Goal: Information Seeking & Learning: Learn about a topic

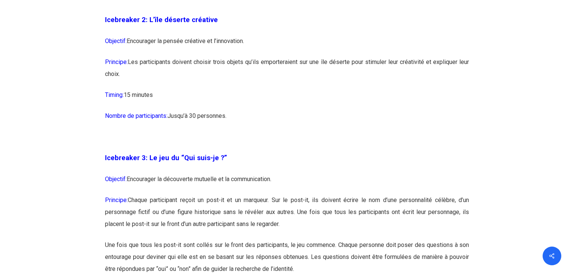
scroll to position [815, 0]
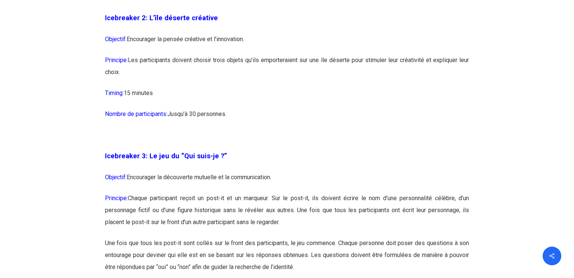
click at [212, 182] on p "Objectif: Encourager la découverte mutuelle et la communication." at bounding box center [287, 181] width 365 height 21
click at [209, 196] on p "Principe: Chaque participant reçoit un post-it et un marqueur. Sur le post-it, …" at bounding box center [287, 214] width 365 height 45
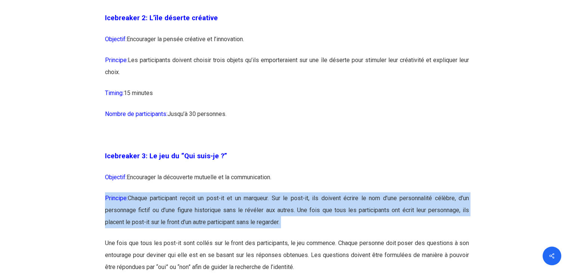
click at [209, 196] on p "Principe: Chaque participant reçoit un post-it et un marqueur. Sur le post-it, …" at bounding box center [287, 214] width 365 height 45
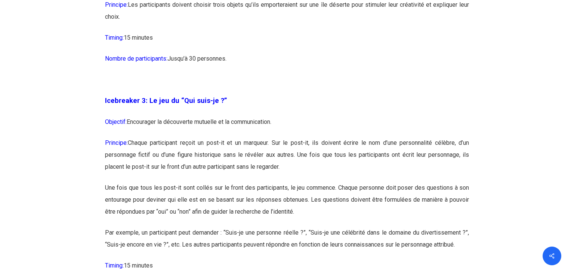
scroll to position [872, 0]
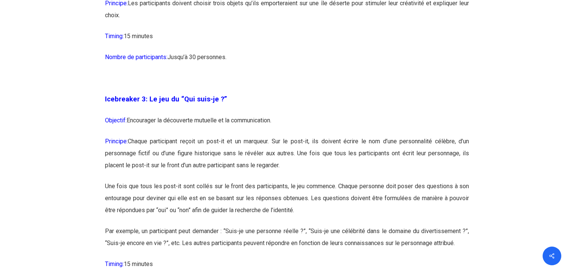
click at [197, 169] on p "Principe: Chaque participant reçoit un post-it et un marqueur. Sur le post-it, …" at bounding box center [287, 157] width 365 height 45
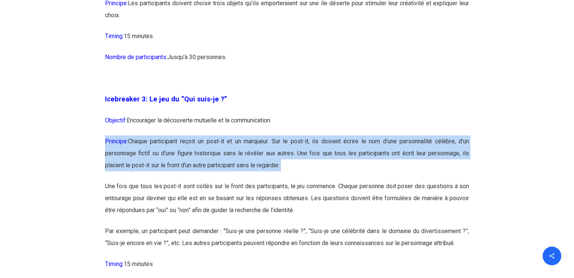
click at [200, 187] on p "Une fois que tous les post-it sont collés sur le front des participants, le jeu…" at bounding box center [287, 202] width 365 height 45
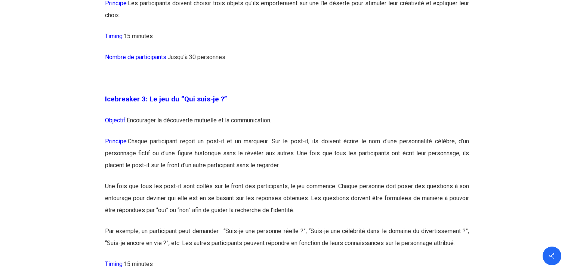
click at [200, 187] on p "Une fois que tous les post-it sont collés sur le front des participants, le jeu…" at bounding box center [287, 202] width 365 height 45
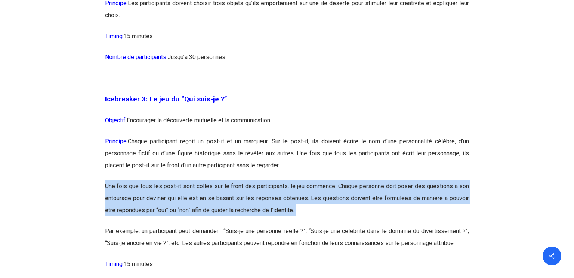
click at [200, 187] on p "Une fois que tous les post-it sont collés sur le front des participants, le jeu…" at bounding box center [287, 202] width 365 height 45
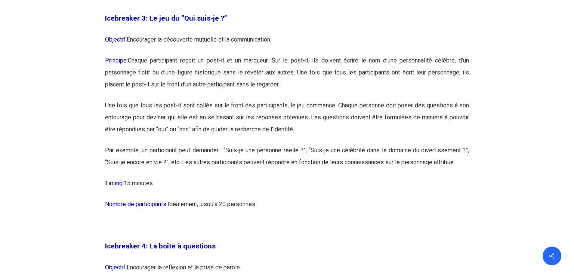
scroll to position [954, 0]
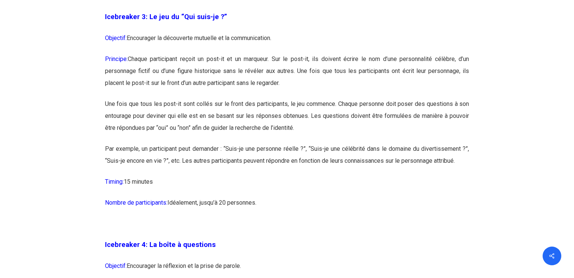
click at [188, 156] on p "Par exemple, un participant peut demander : “Suis-je une personne réelle ?”, “S…" at bounding box center [287, 159] width 365 height 33
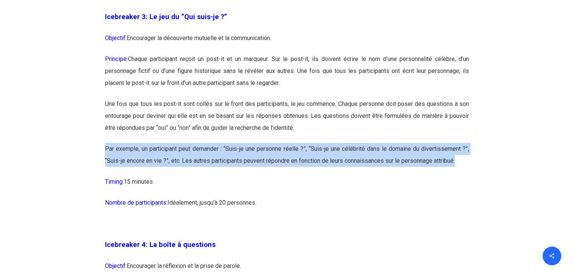
click at [188, 156] on p "Par exemple, un participant peut demander : “Suis-je une personne réelle ?”, “S…" at bounding box center [287, 159] width 365 height 33
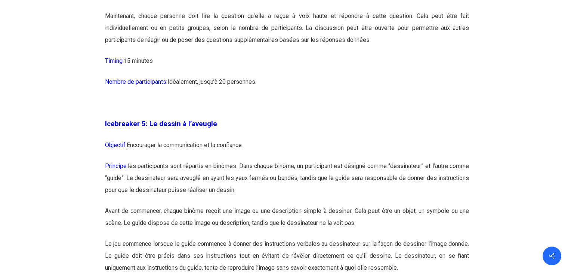
scroll to position [1304, 0]
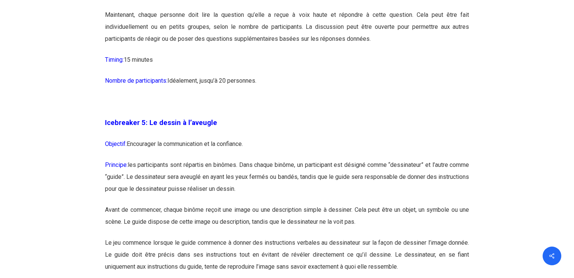
click at [248, 173] on p "Principe: les participants sont répartis en binômes. Dans chaque binôme, un par…" at bounding box center [287, 181] width 365 height 45
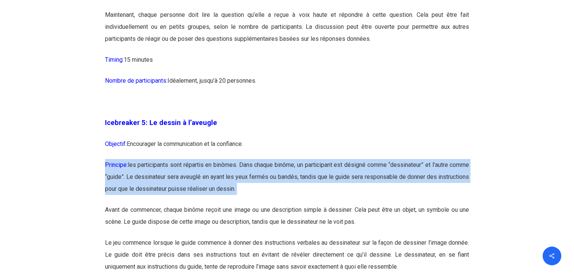
click at [248, 173] on p "Principe: les participants sont répartis en binômes. Dans chaque binôme, un par…" at bounding box center [287, 181] width 365 height 45
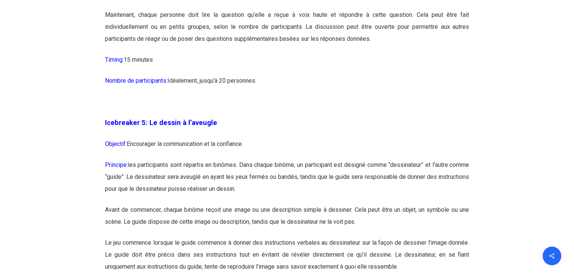
click at [248, 173] on p "Principe: les participants sont répartis en binômes. Dans chaque binôme, un par…" at bounding box center [287, 181] width 365 height 45
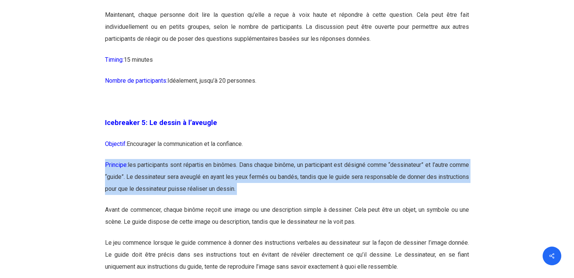
click at [248, 173] on p "Principe: les participants sont répartis en binômes. Dans chaque binôme, un par…" at bounding box center [287, 181] width 365 height 45
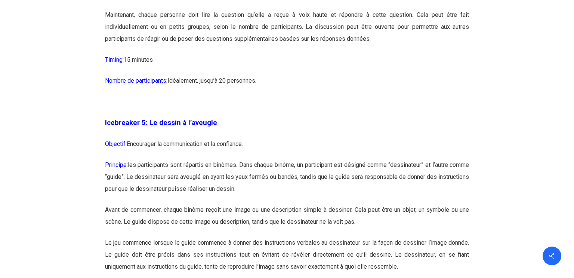
click at [248, 173] on p "Principe: les participants sont répartis en binômes. Dans chaque binôme, un par…" at bounding box center [287, 181] width 365 height 45
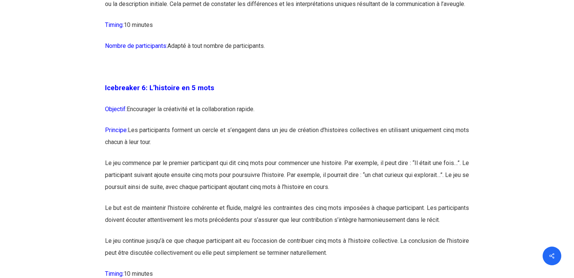
scroll to position [1601, 0]
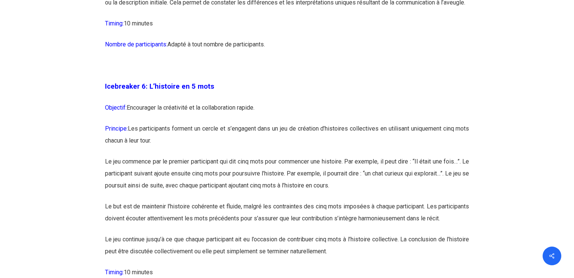
click at [225, 141] on p "Principe: Les participants forment un cercle et s’engagent dans un jeu de créat…" at bounding box center [287, 139] width 365 height 33
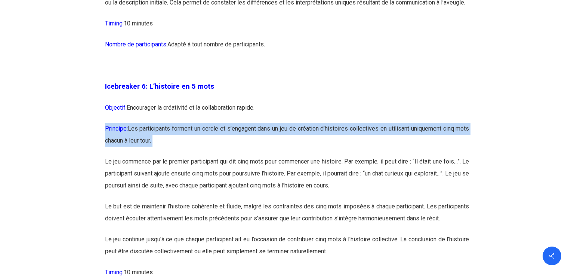
click at [225, 141] on p "Principe: Les participants forment un cercle et s’engagent dans un jeu de créat…" at bounding box center [287, 139] width 365 height 33
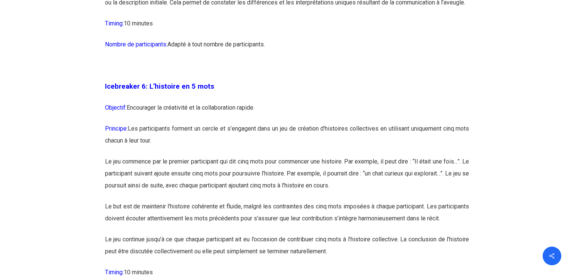
click at [182, 179] on p "Le jeu commence par le premier participant qui dit cinq mots pour commencer une…" at bounding box center [287, 178] width 365 height 45
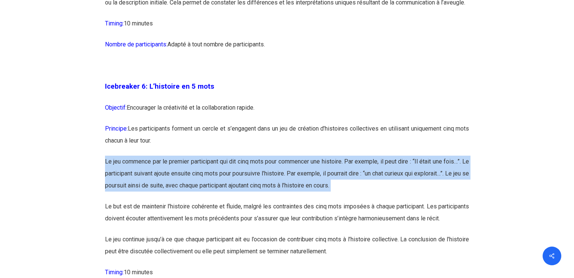
click at [182, 179] on p "Le jeu commence par le premier participant qui dit cinq mots pour commencer une…" at bounding box center [287, 178] width 365 height 45
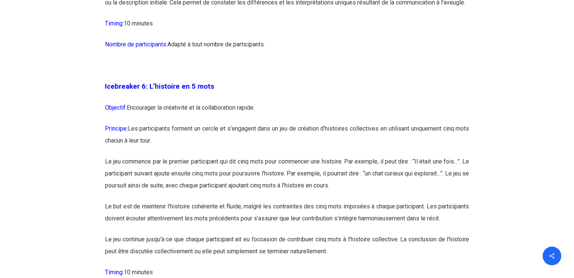
click at [182, 179] on p "Le jeu commence par le premier participant qui dit cinq mots pour commencer une…" at bounding box center [287, 178] width 365 height 45
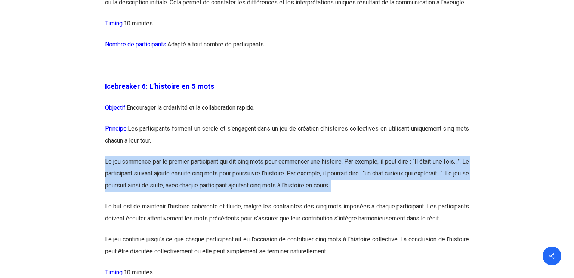
click at [182, 179] on p "Le jeu commence par le premier participant qui dit cinq mots pour commencer une…" at bounding box center [287, 178] width 365 height 45
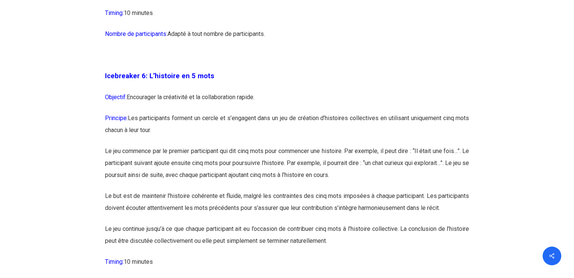
scroll to position [1612, 0]
click at [210, 184] on p "Le jeu commence par le premier participant qui dit cinq mots pour commencer une…" at bounding box center [287, 167] width 365 height 45
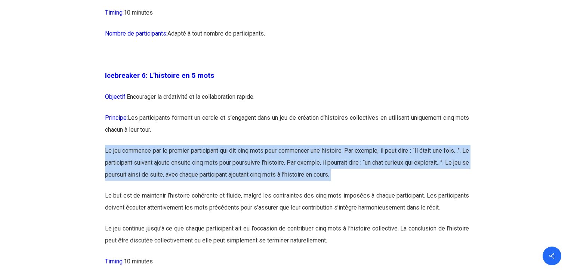
click at [205, 210] on p "Le but est de maintenir l’histoire cohérente et fluide, malgré les contraintes …" at bounding box center [287, 206] width 365 height 33
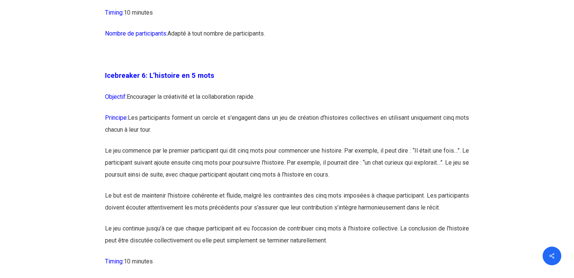
click at [205, 210] on p "Le but est de maintenir l’histoire cohérente et fluide, malgré les contraintes …" at bounding box center [287, 206] width 365 height 33
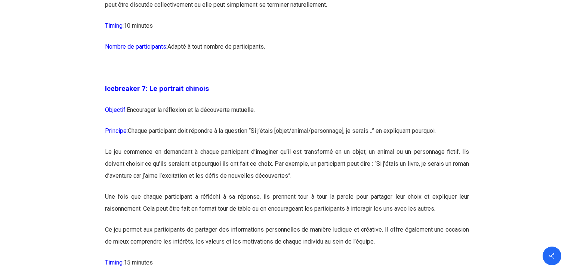
scroll to position [1856, 0]
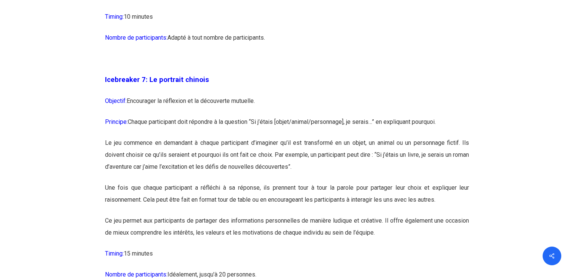
click at [193, 174] on p "Le jeu commence en demandant à chaque participant d’imaginer qu’il est transfor…" at bounding box center [287, 159] width 365 height 45
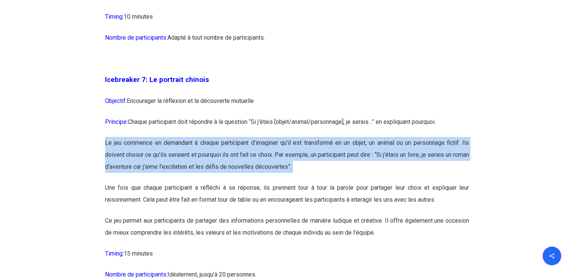
click at [193, 174] on p "Le jeu commence en demandant à chaque participant d’imaginer qu’il est transfor…" at bounding box center [287, 159] width 365 height 45
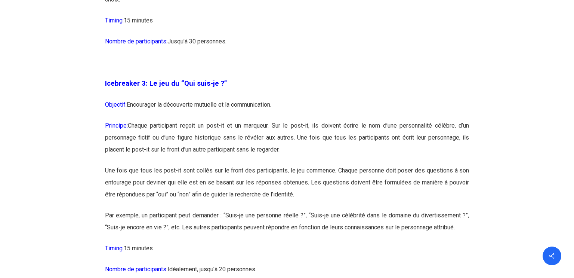
scroll to position [888, 0]
click at [185, 135] on p "Principe: Chaque participant reçoit un post-it et un marqueur. Sur le post-it, …" at bounding box center [287, 141] width 365 height 45
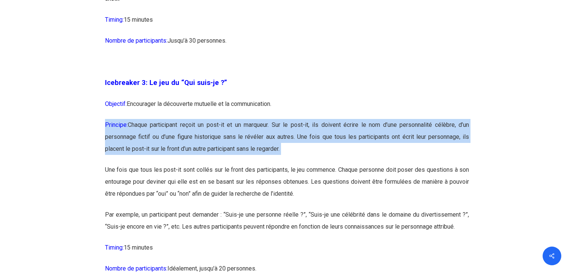
click at [185, 135] on p "Principe: Chaque participant reçoit un post-it et un marqueur. Sur le post-it, …" at bounding box center [287, 141] width 365 height 45
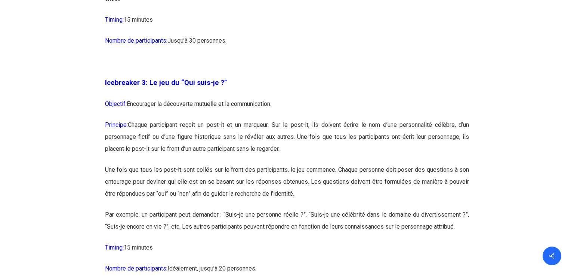
click at [185, 135] on p "Principe: Chaque participant reçoit un post-it et un marqueur. Sur le post-it, …" at bounding box center [287, 141] width 365 height 45
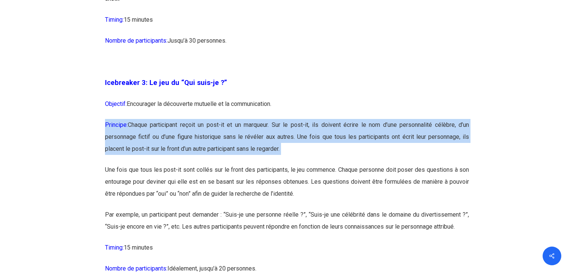
click at [178, 176] on p "Une fois que tous les post-it sont collés sur le front des participants, le jeu…" at bounding box center [287, 186] width 365 height 45
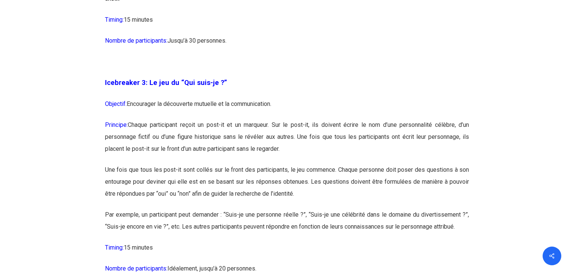
click at [178, 176] on p "Une fois que tous les post-it sont collés sur le front des participants, le jeu…" at bounding box center [287, 186] width 365 height 45
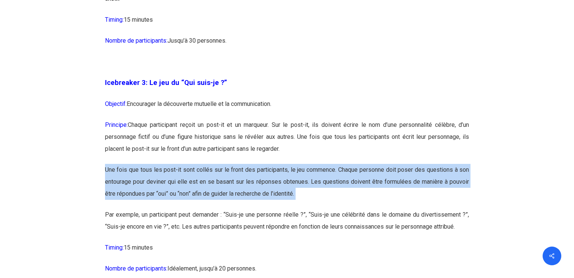
click at [178, 176] on p "Une fois que tous les post-it sont collés sur le front des participants, le jeu…" at bounding box center [287, 186] width 365 height 45
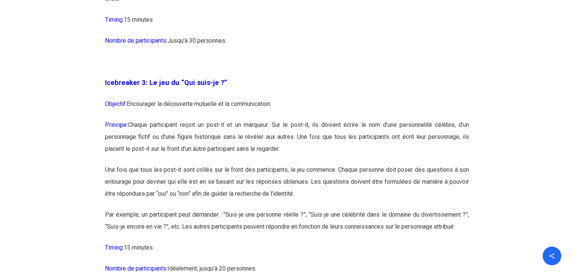
click at [178, 179] on p "Une fois que tous les post-it sont collés sur le front des participants, le jeu…" at bounding box center [287, 186] width 365 height 45
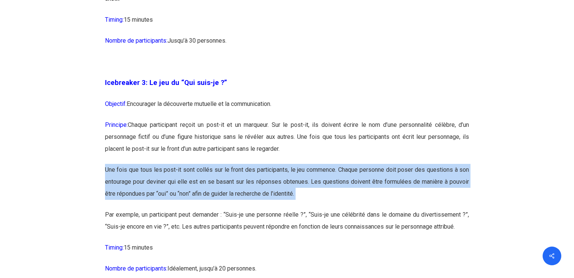
click at [178, 179] on p "Une fois que tous les post-it sont collés sur le front des participants, le jeu…" at bounding box center [287, 186] width 365 height 45
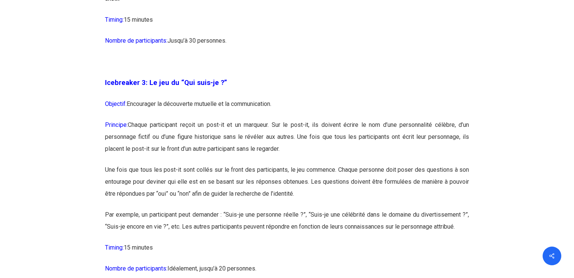
click at [180, 217] on p "Par exemple, un participant peut demander : “Suis-je une personne réelle ?”, “S…" at bounding box center [287, 225] width 365 height 33
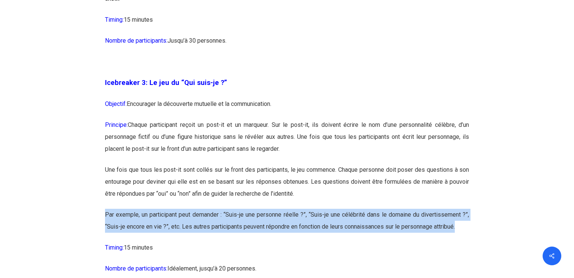
click at [180, 217] on p "Par exemple, un participant peut demander : “Suis-je une personne réelle ?”, “S…" at bounding box center [287, 225] width 365 height 33
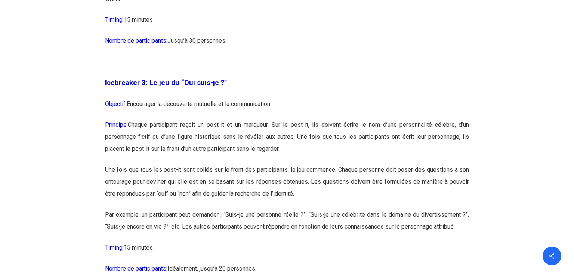
click at [180, 217] on p "Par exemple, un participant peut demander : “Suis-je une personne réelle ?”, “S…" at bounding box center [287, 225] width 365 height 33
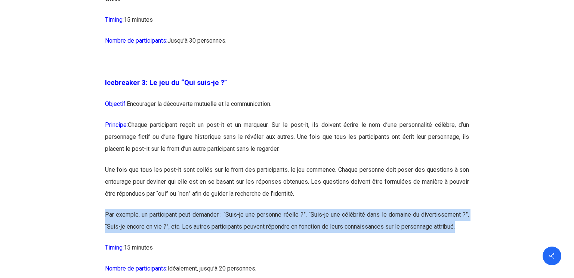
click at [180, 217] on p "Par exemple, un participant peut demander : “Suis-je une personne réelle ?”, “S…" at bounding box center [287, 225] width 365 height 33
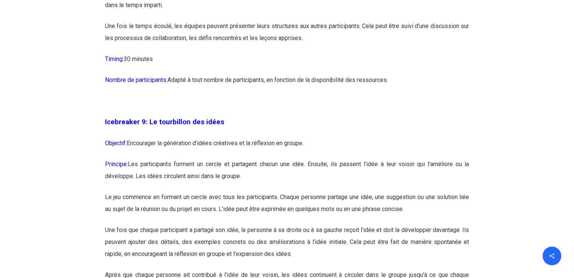
scroll to position [2344, 0]
click at [173, 191] on p "Principe: Les participants forment un cercle et partagent chacun une idée. Ensu…" at bounding box center [287, 174] width 365 height 33
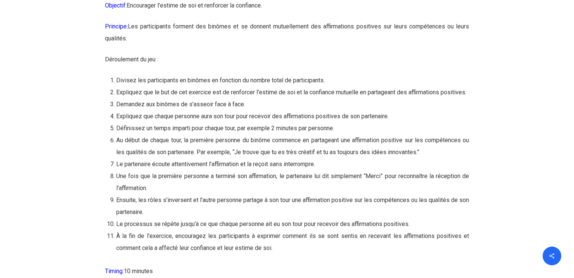
scroll to position [7191, 0]
